Goal: Communication & Community: Answer question/provide support

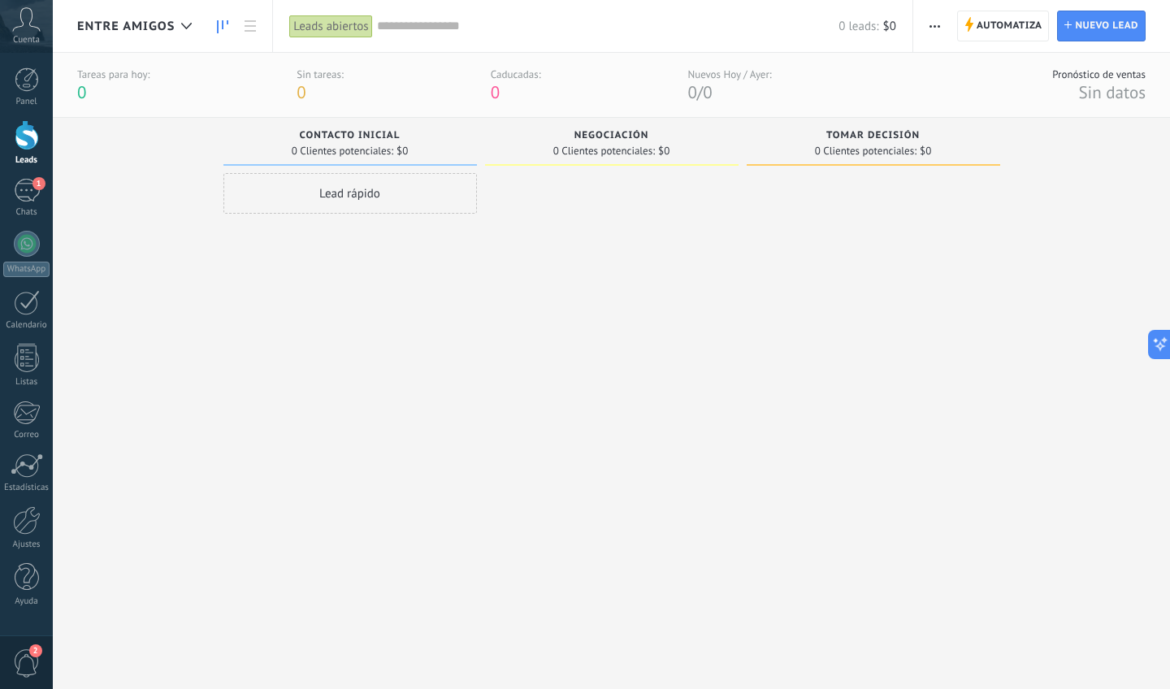
click at [50, 205] on link "1 Chats" at bounding box center [26, 198] width 53 height 39
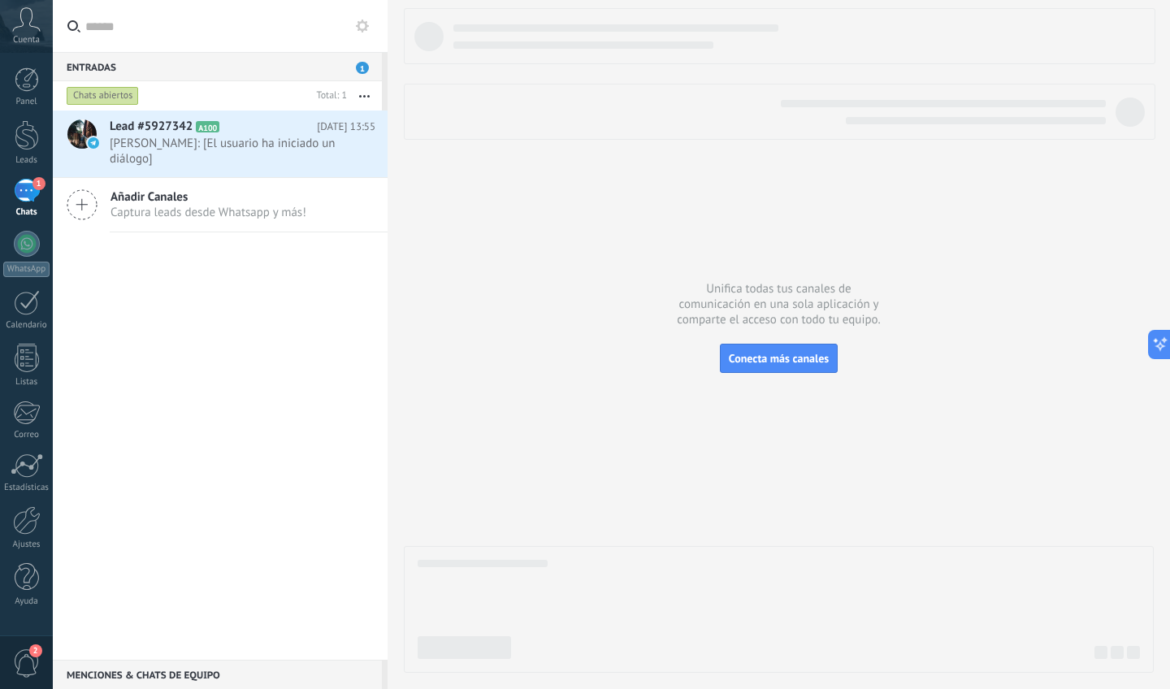
click at [219, 178] on div "Añadir Canales Captura leads desde Whatsapp y más!" at bounding box center [220, 205] width 335 height 54
click at [230, 153] on div "Lead #5927342 A100 [DATE] 13:55 [PERSON_NAME]: [El usuario ha iniciado un diálo…" at bounding box center [249, 143] width 278 height 67
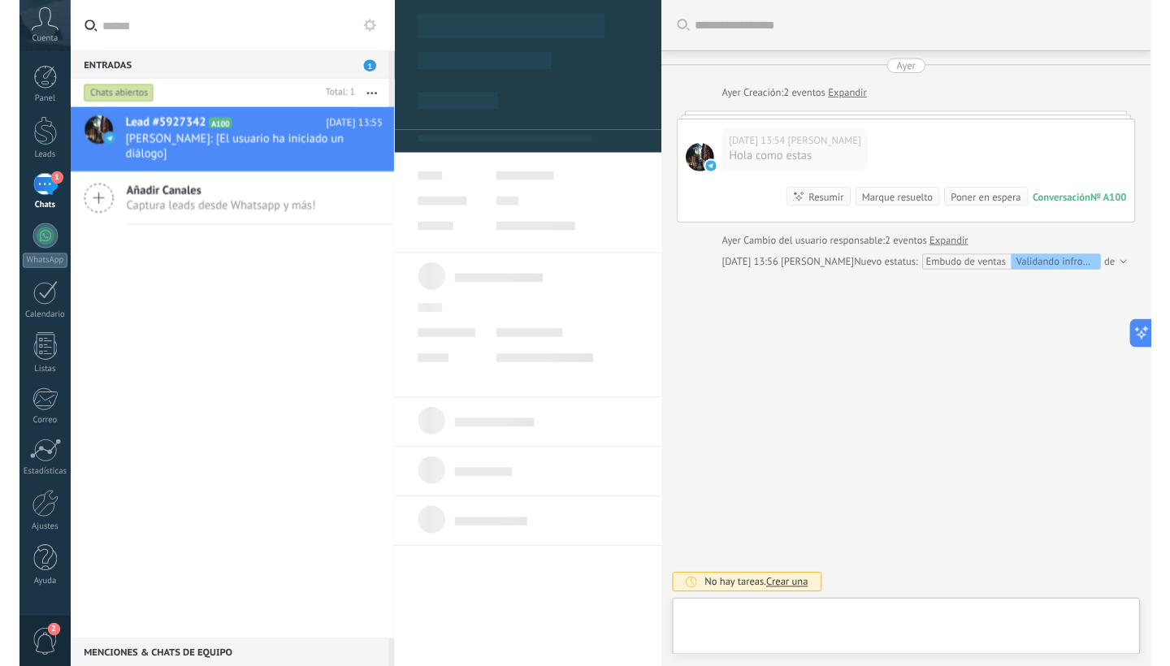
scroll to position [24, 0]
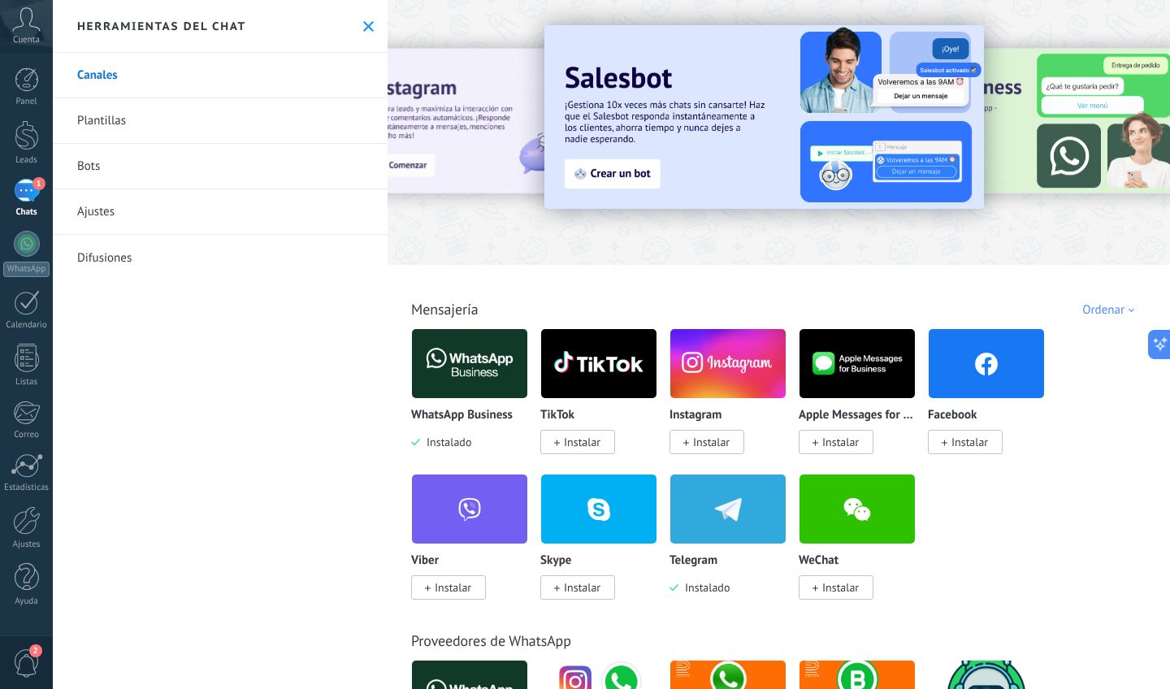
type textarea "**********"
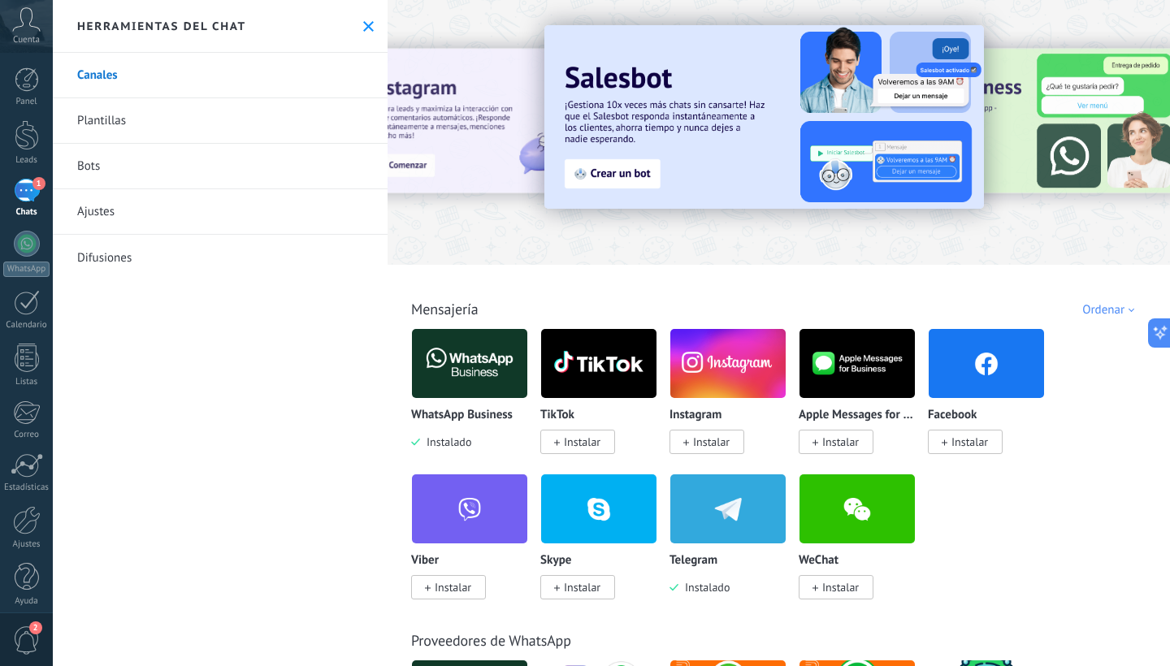
scroll to position [49, 0]
click at [363, 28] on icon at bounding box center [368, 26] width 11 height 11
